Goal: Download file/media

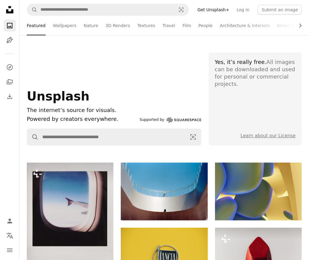
click at [14, 12] on icon "Unsplash logo Unsplash Home" at bounding box center [10, 10] width 12 height 12
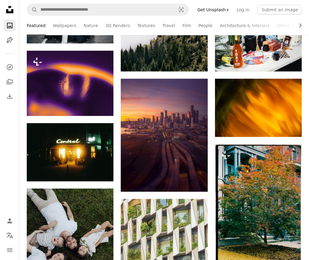
scroll to position [539, 0]
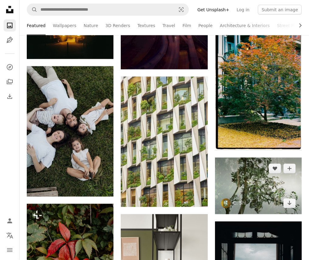
click at [270, 161] on img at bounding box center [258, 185] width 87 height 56
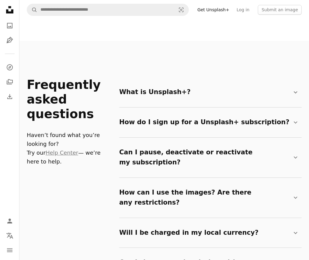
scroll to position [903, 0]
